Goal: Information Seeking & Learning: Learn about a topic

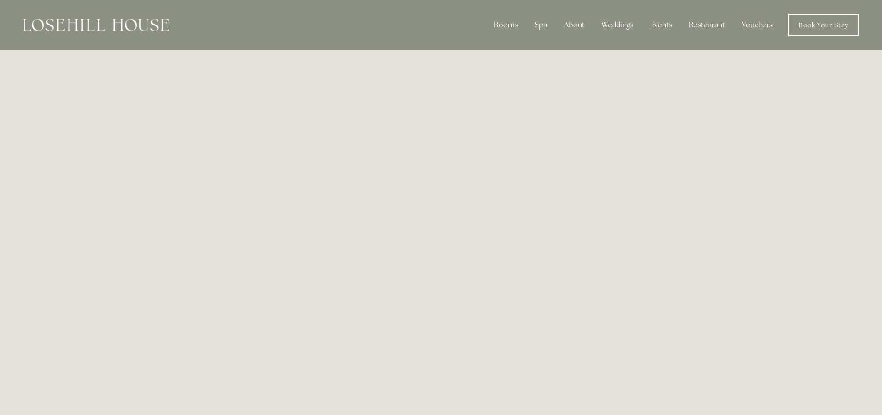
click at [744, 21] on link "Vouchers" at bounding box center [757, 25] width 46 height 19
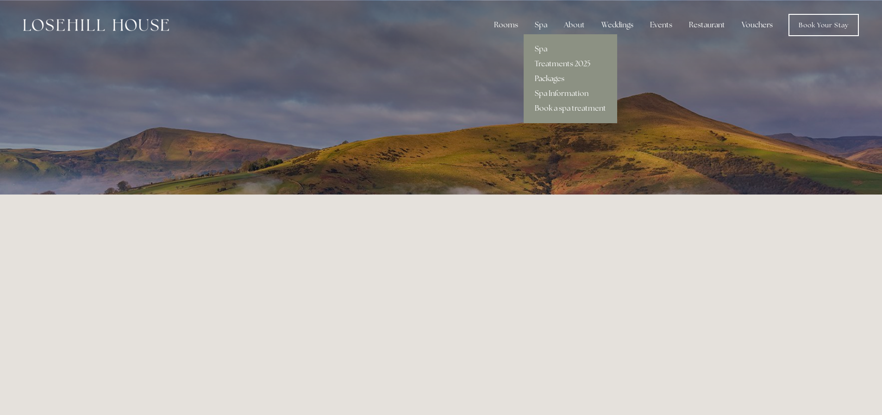
click at [564, 75] on link "Packages" at bounding box center [571, 78] width 94 height 15
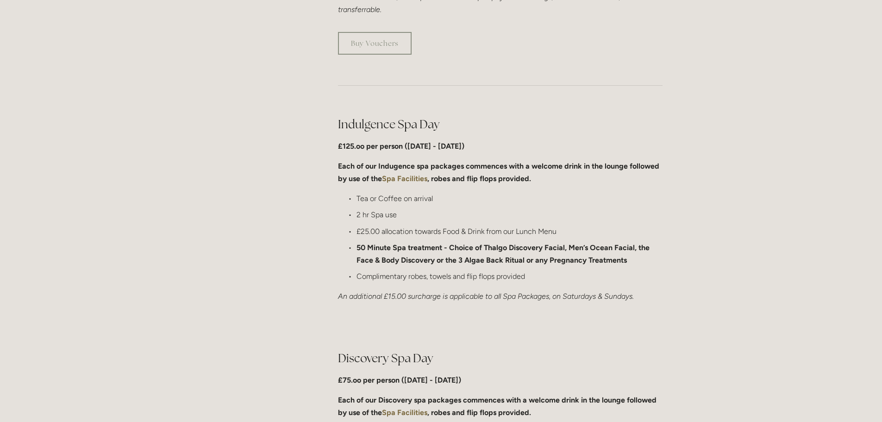
scroll to position [417, 0]
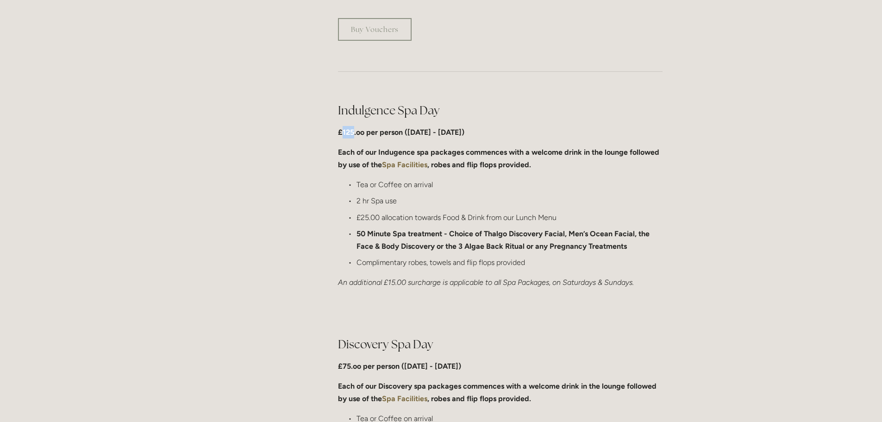
drag, startPoint x: 344, startPoint y: 132, endPoint x: 353, endPoint y: 131, distance: 9.7
click at [353, 131] on strong "£125.oo per person ([DATE] - [DATE])" at bounding box center [401, 132] width 126 height 9
drag, startPoint x: 407, startPoint y: 130, endPoint x: 461, endPoint y: 135, distance: 54.8
click at [461, 135] on strong "£125.oo per person ([DATE] - [DATE])" at bounding box center [401, 132] width 126 height 9
drag, startPoint x: 564, startPoint y: 282, endPoint x: 664, endPoint y: 287, distance: 99.3
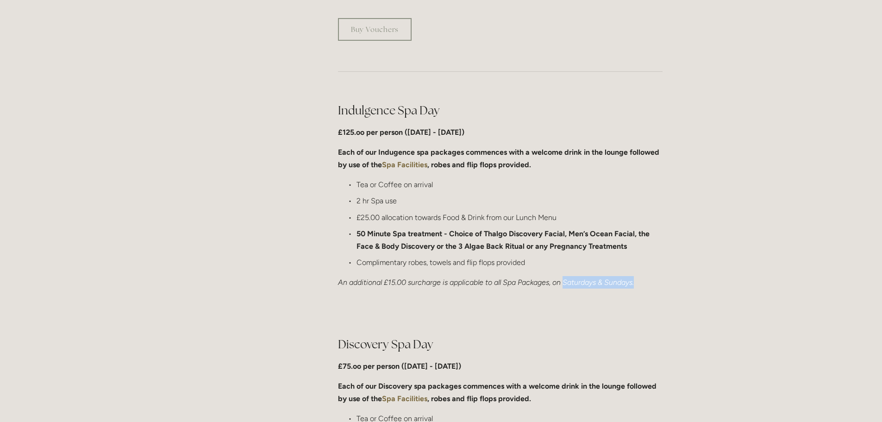
click at [664, 287] on div "Indulgence Spa Day £125.oo per person ([DATE] - [DATE]) Each of our Indugence s…" at bounding box center [500, 195] width 340 height 202
